Goal: Information Seeking & Learning: Learn about a topic

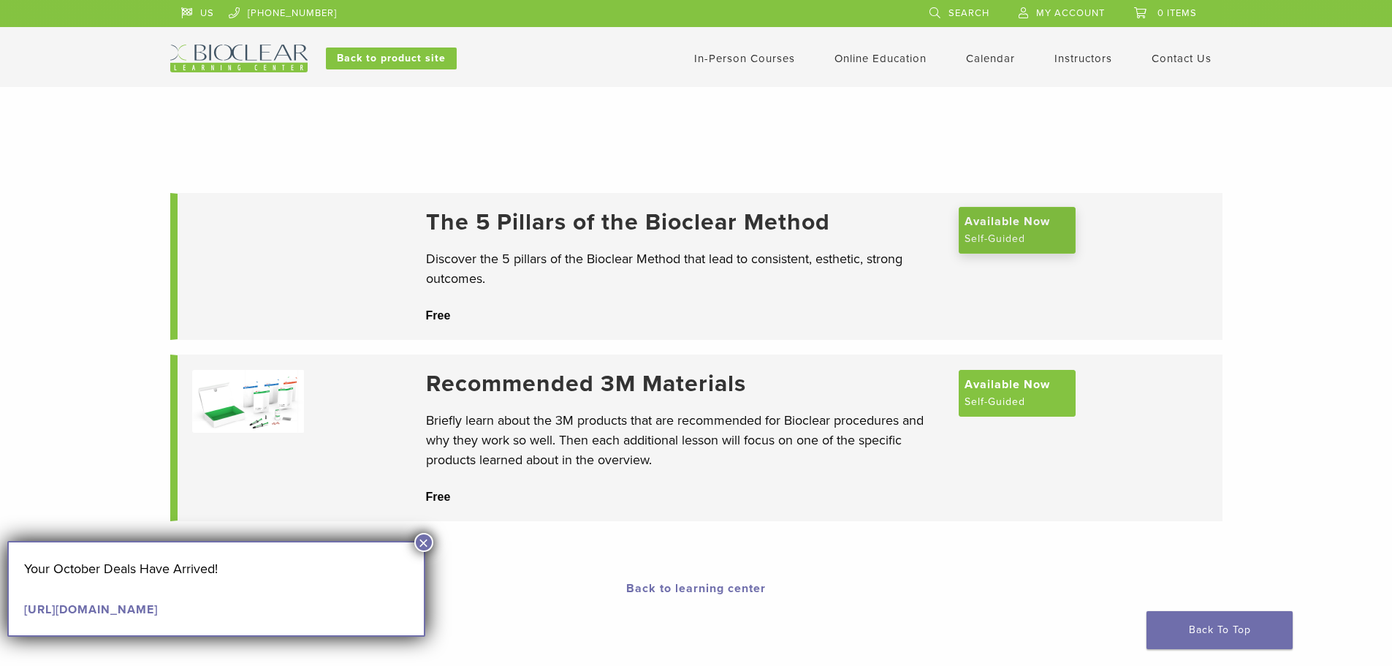
click at [1018, 230] on span "Available Now" at bounding box center [1007, 222] width 85 height 18
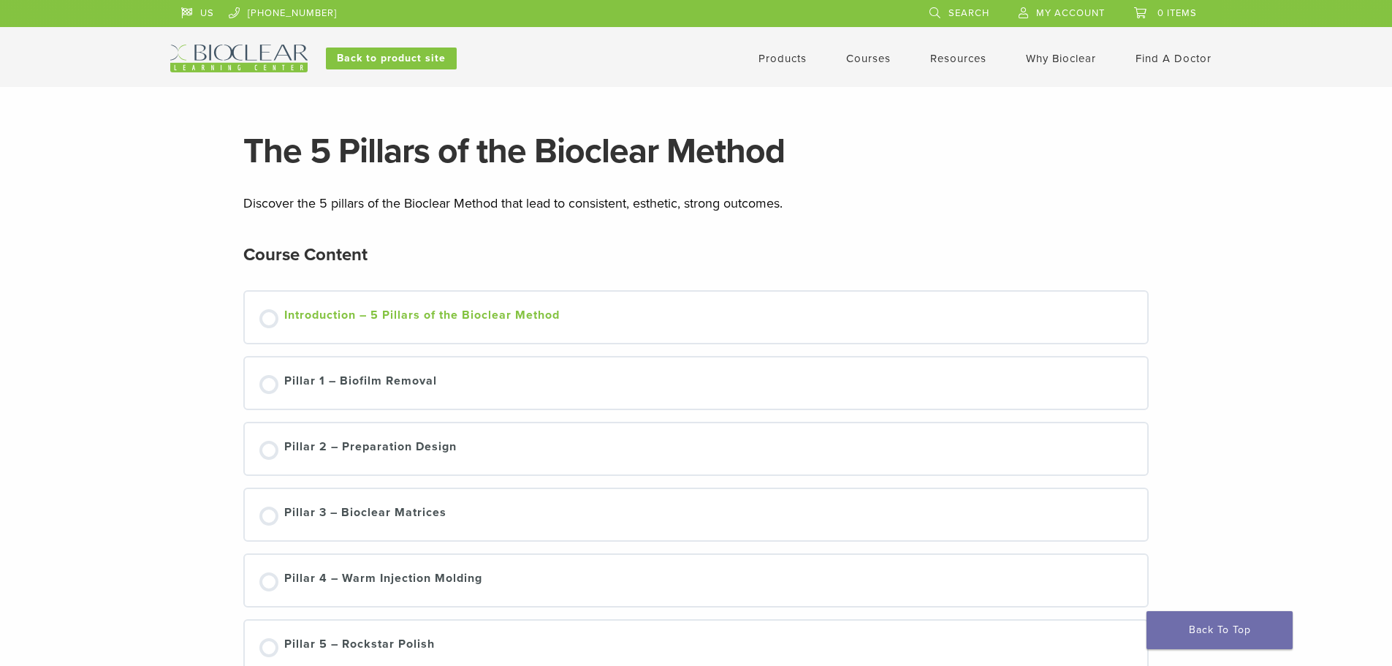
click at [1033, 323] on link "Introduction – 5 Pillars of the Bioclear Method" at bounding box center [696, 317] width 874 height 22
